Goal: Information Seeking & Learning: Learn about a topic

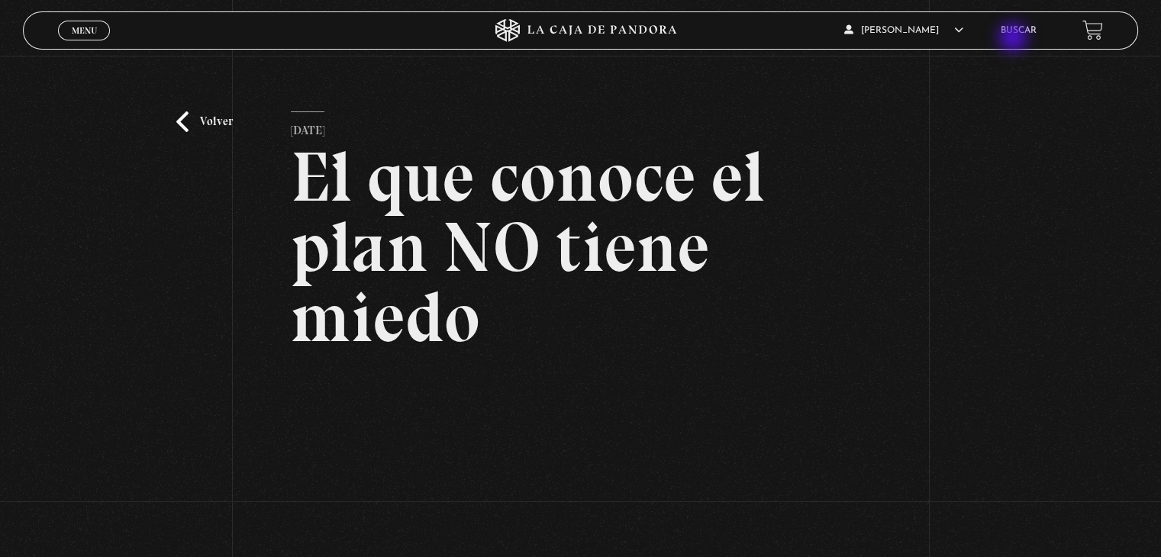
click at [1015, 39] on li "Buscar" at bounding box center [1019, 30] width 36 height 24
click at [1032, 31] on link "Buscar" at bounding box center [1019, 30] width 36 height 9
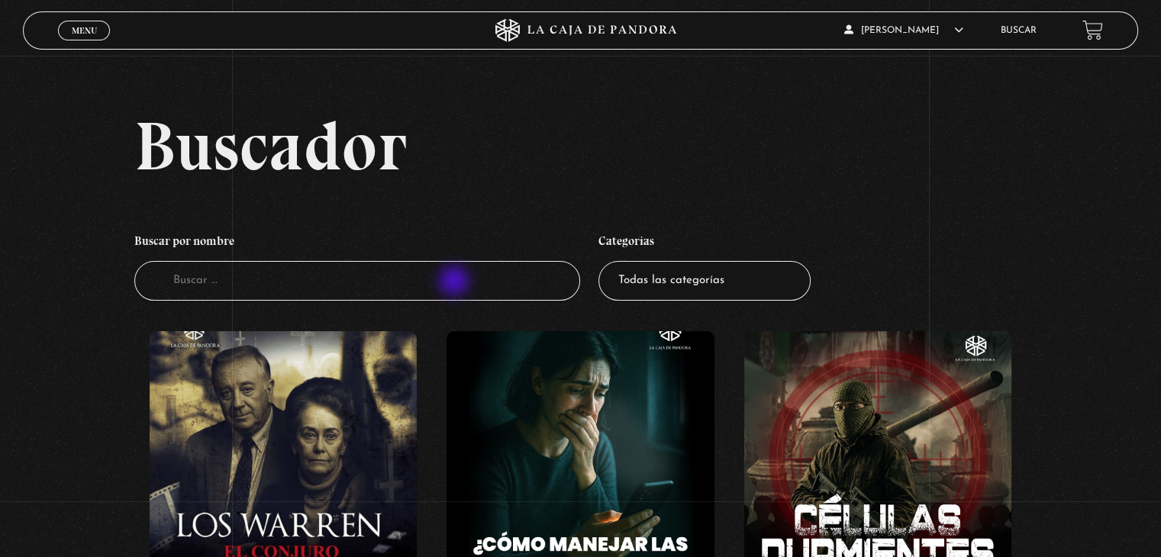
click at [456, 282] on input "Buscador" at bounding box center [357, 281] width 446 height 40
type input "meta"
click at [456, 282] on input "meta" at bounding box center [357, 281] width 446 height 40
type input "metab"
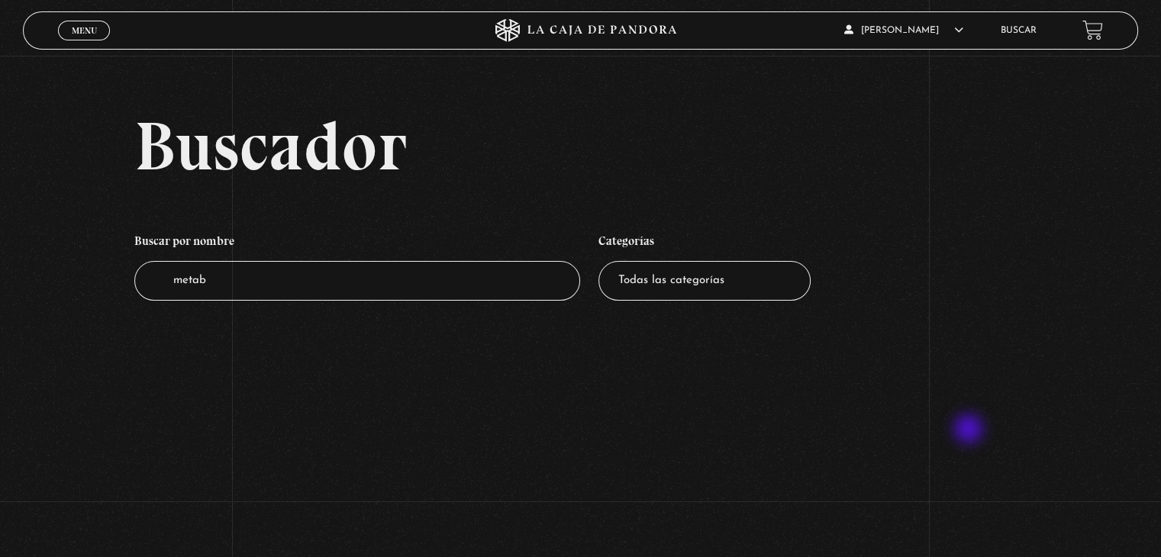
click at [970, 431] on section "Buscador Buscar por nombre Buscador metab Categorías Todas las categorías 11:11…" at bounding box center [580, 278] width 1161 height 557
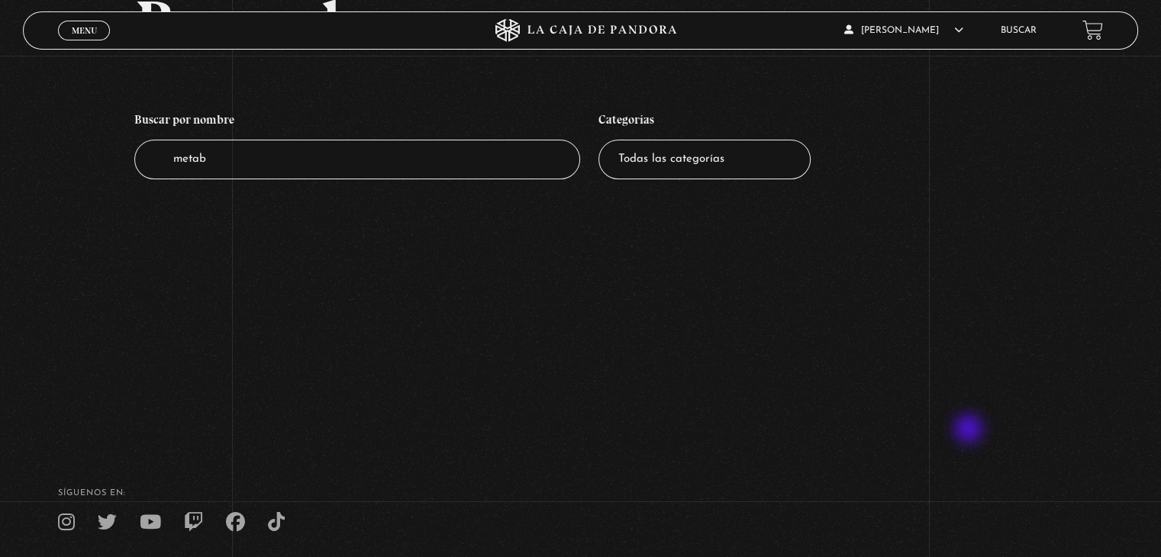
scroll to position [122, 0]
click at [492, 173] on input "metab" at bounding box center [357, 159] width 446 height 40
type input "meta"
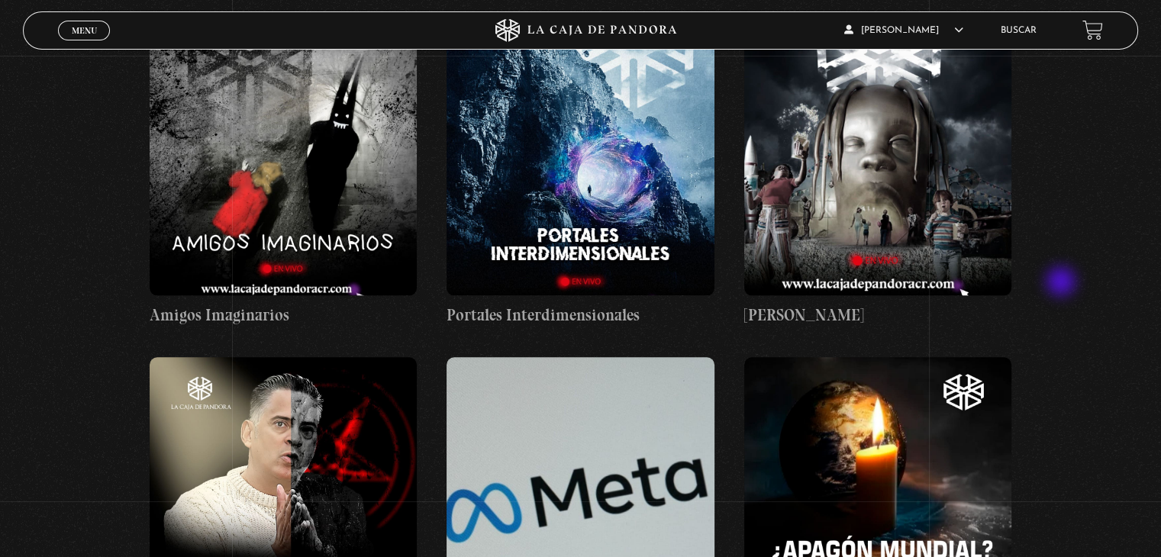
scroll to position [30782, 0]
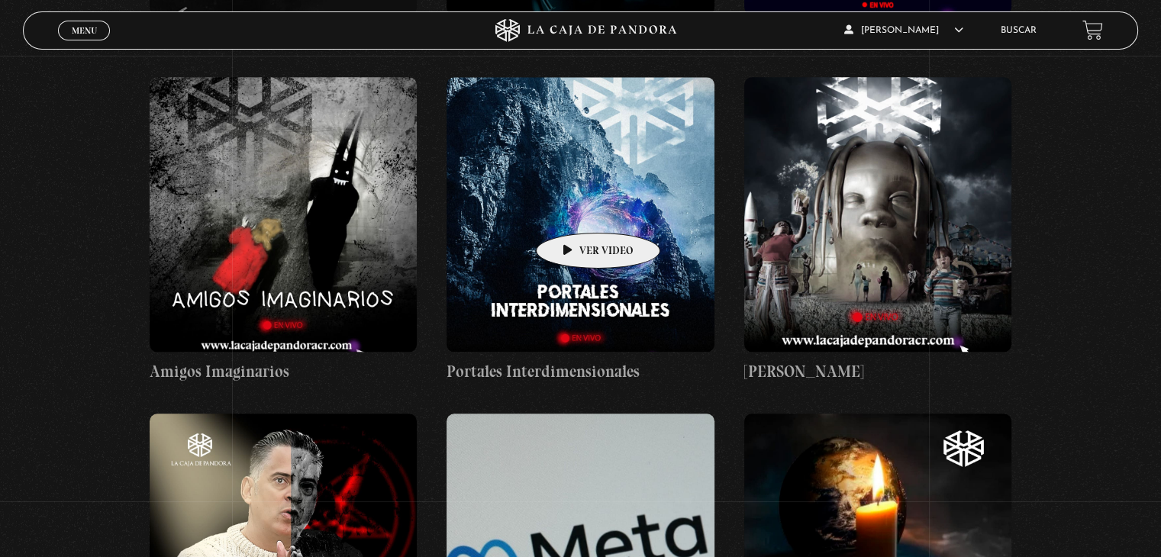
click at [574, 414] on figure at bounding box center [580, 551] width 267 height 275
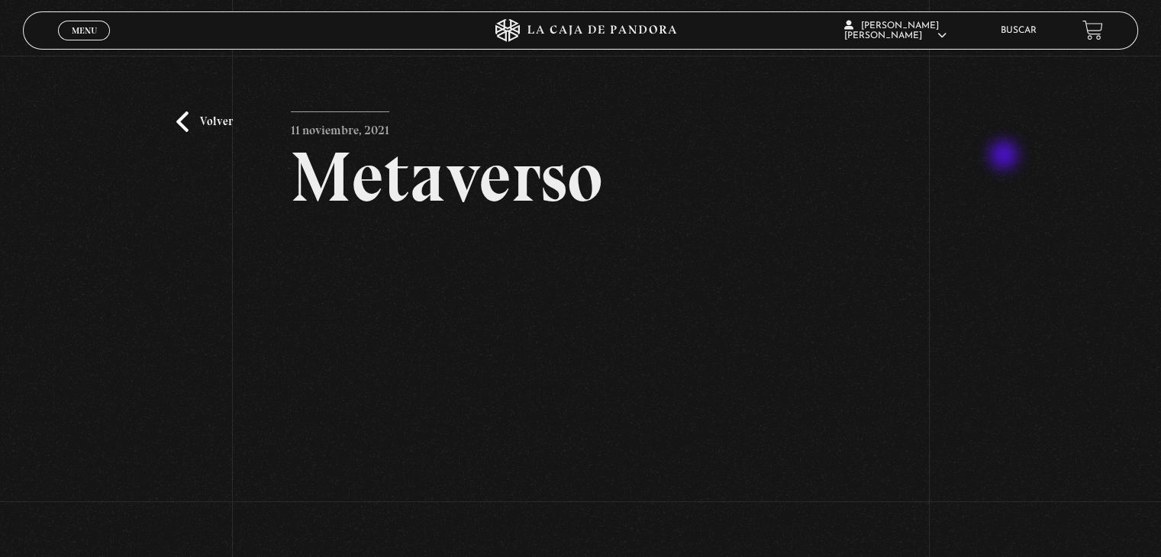
click at [1005, 157] on div "Volver 11 noviembre, 2021 Metaverso WhatsApp Twitter Messenger Email" at bounding box center [580, 344] width 1161 height 576
